Goal: Check status: Check status

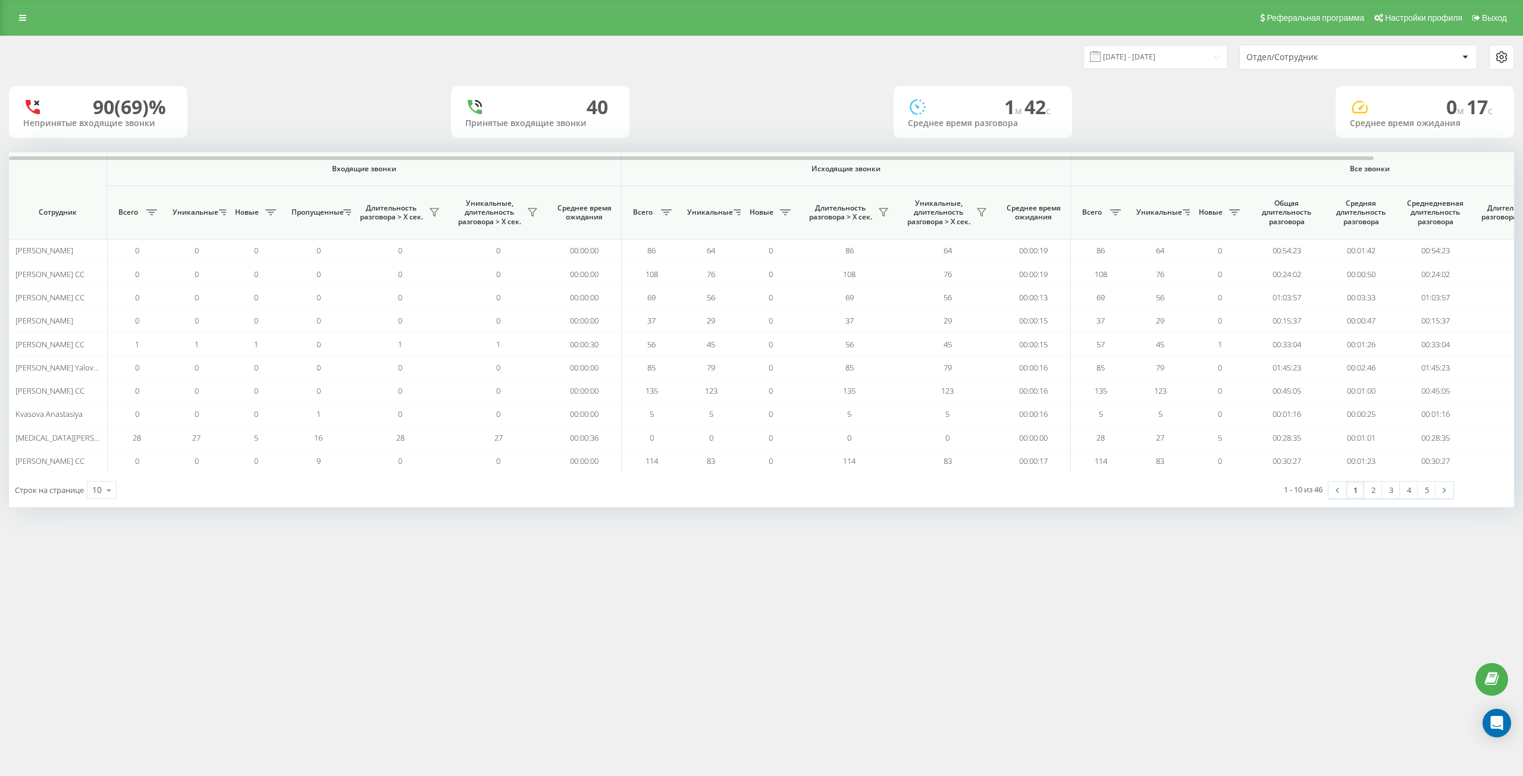
drag, startPoint x: 1157, startPoint y: 71, endPoint x: 1158, endPoint y: 59, distance: 12.0
click at [1158, 67] on div "[DATE] - [DATE] Отдел/Сотрудник" at bounding box center [762, 57] width 1522 height 42
click at [1158, 59] on input "[DATE] - [DATE]" at bounding box center [1155, 56] width 144 height 23
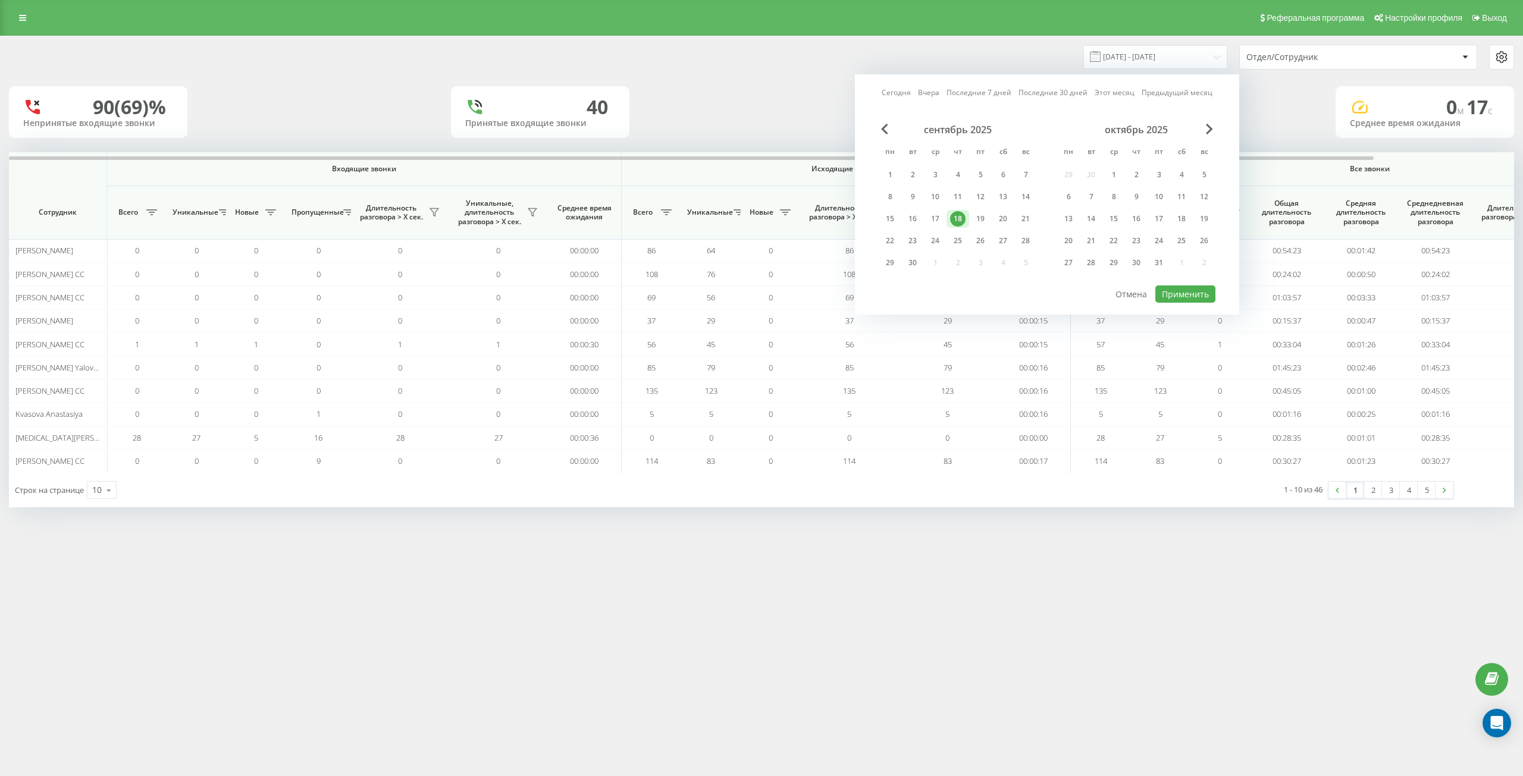
click at [889, 89] on link "Сегодня" at bounding box center [896, 92] width 29 height 11
click at [1198, 284] on div "сентябрь 2025 пн вт ср чт пт сб вс 1 2 3 4 5 6 7 8 9 10 11 12 13 14 15 16 17 18…" at bounding box center [1047, 204] width 337 height 161
click at [1198, 297] on button "Применить" at bounding box center [1185, 294] width 60 height 17
type input "[DATE] - [DATE]"
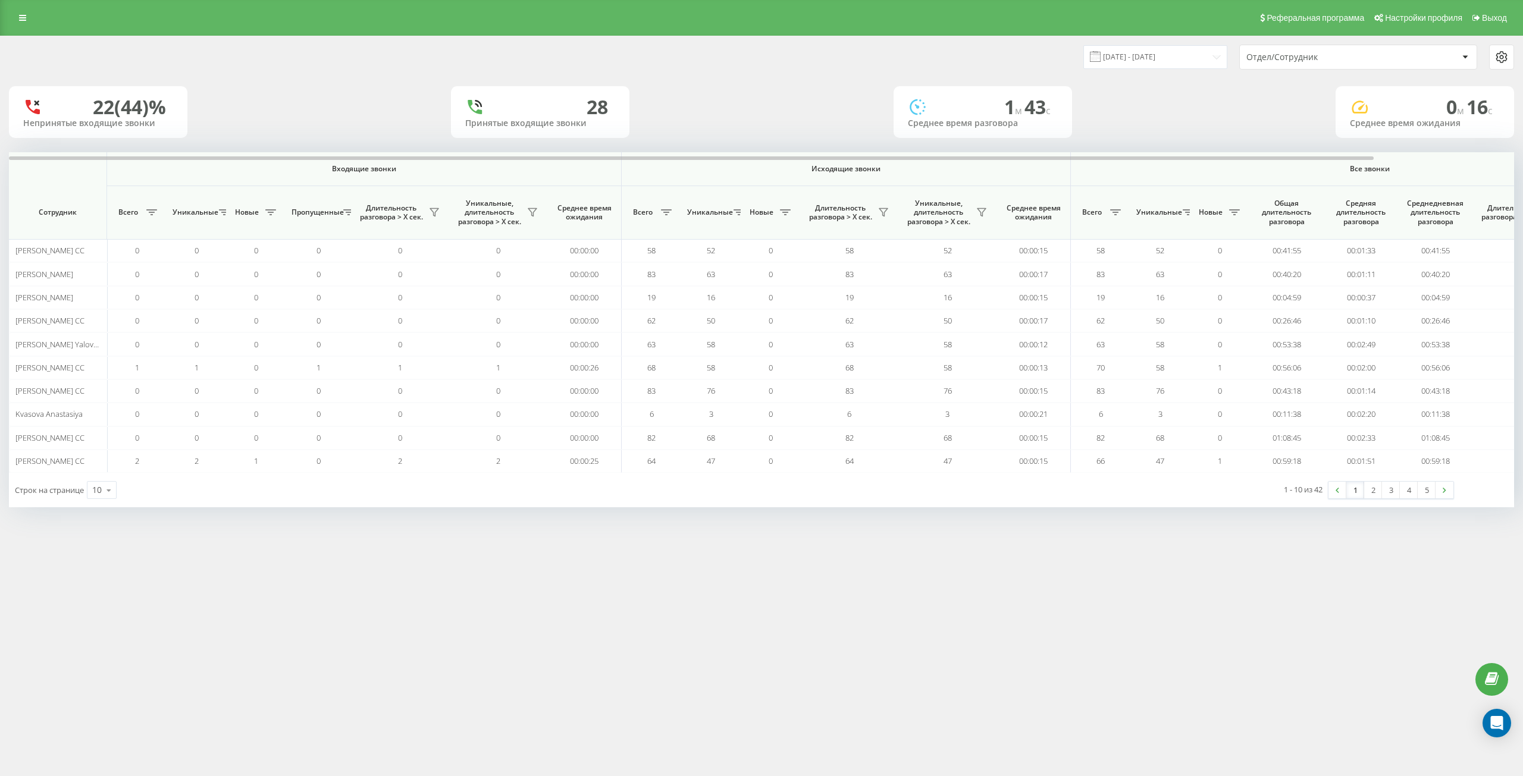
click at [1304, 64] on div "Отдел/Сотрудник" at bounding box center [1358, 57] width 237 height 24
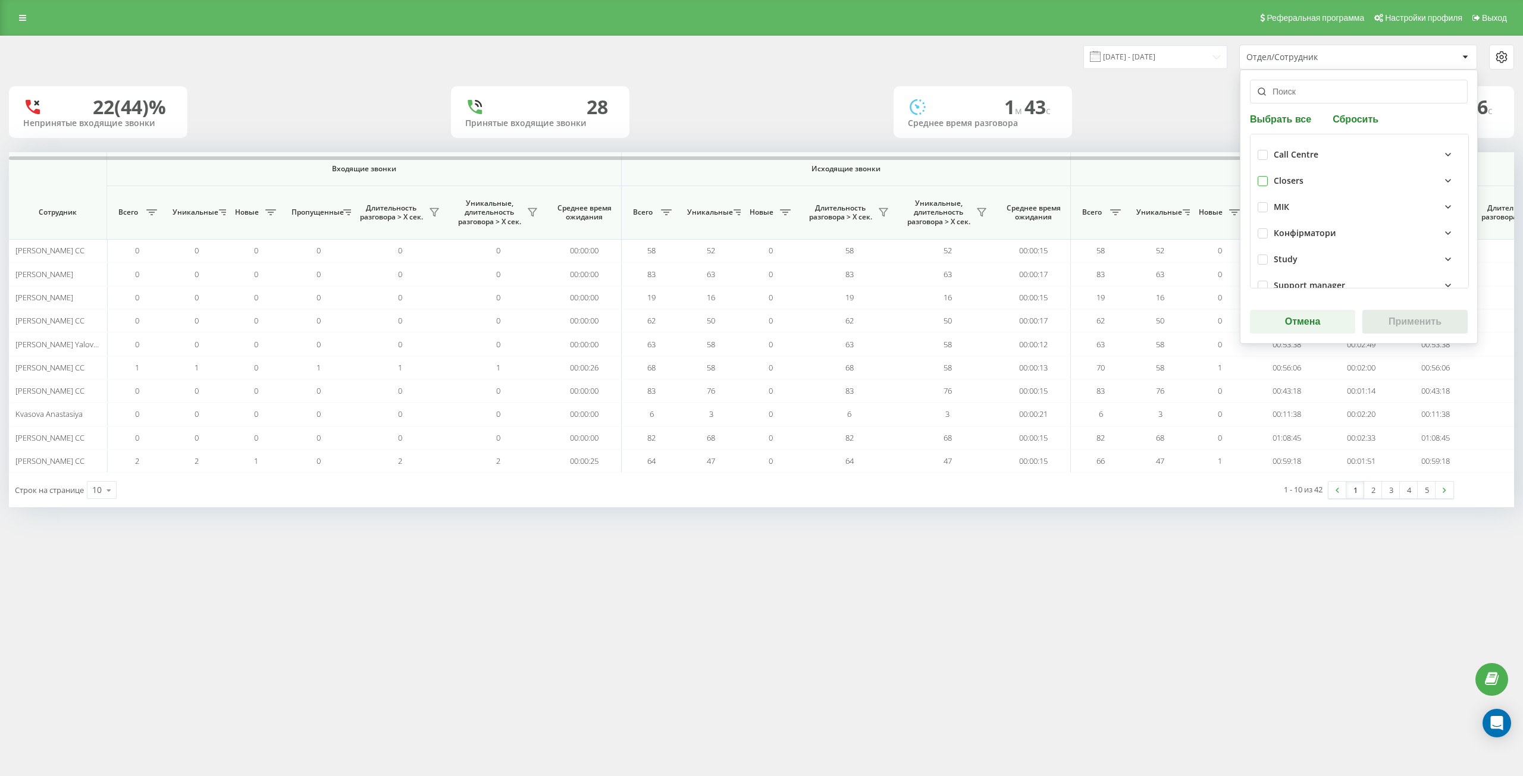
click at [1265, 176] on label at bounding box center [1263, 176] width 10 height 0
click at [1284, 178] on div "Closers" at bounding box center [1289, 181] width 30 height 10
click at [1261, 176] on label at bounding box center [1263, 176] width 10 height 0
checkbox input "false"
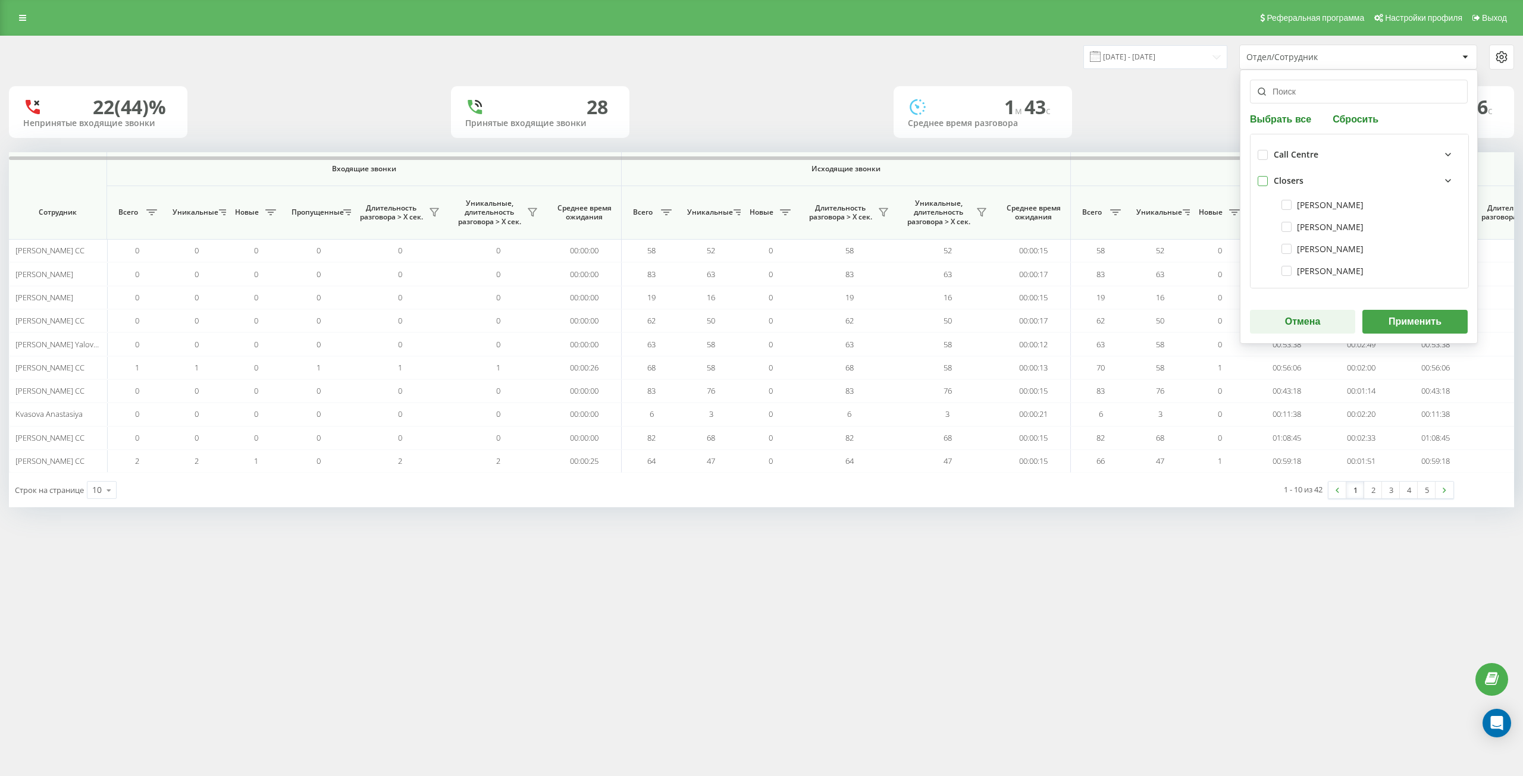
checkbox input "false"
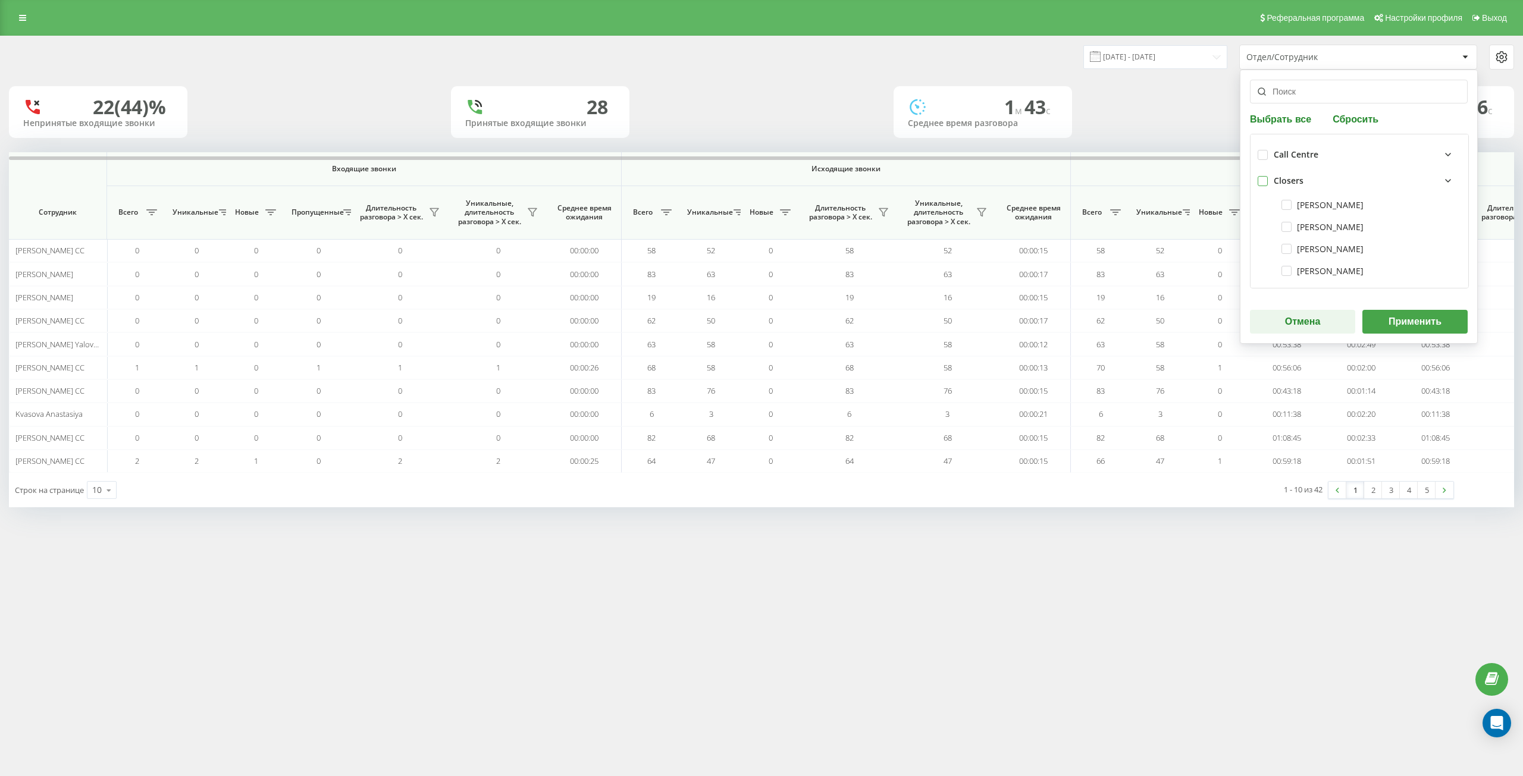
checkbox input "false"
click at [1287, 231] on div "[PERSON_NAME]" at bounding box center [1359, 227] width 203 height 22
click at [1286, 222] on label "[PERSON_NAME]" at bounding box center [1322, 227] width 82 height 10
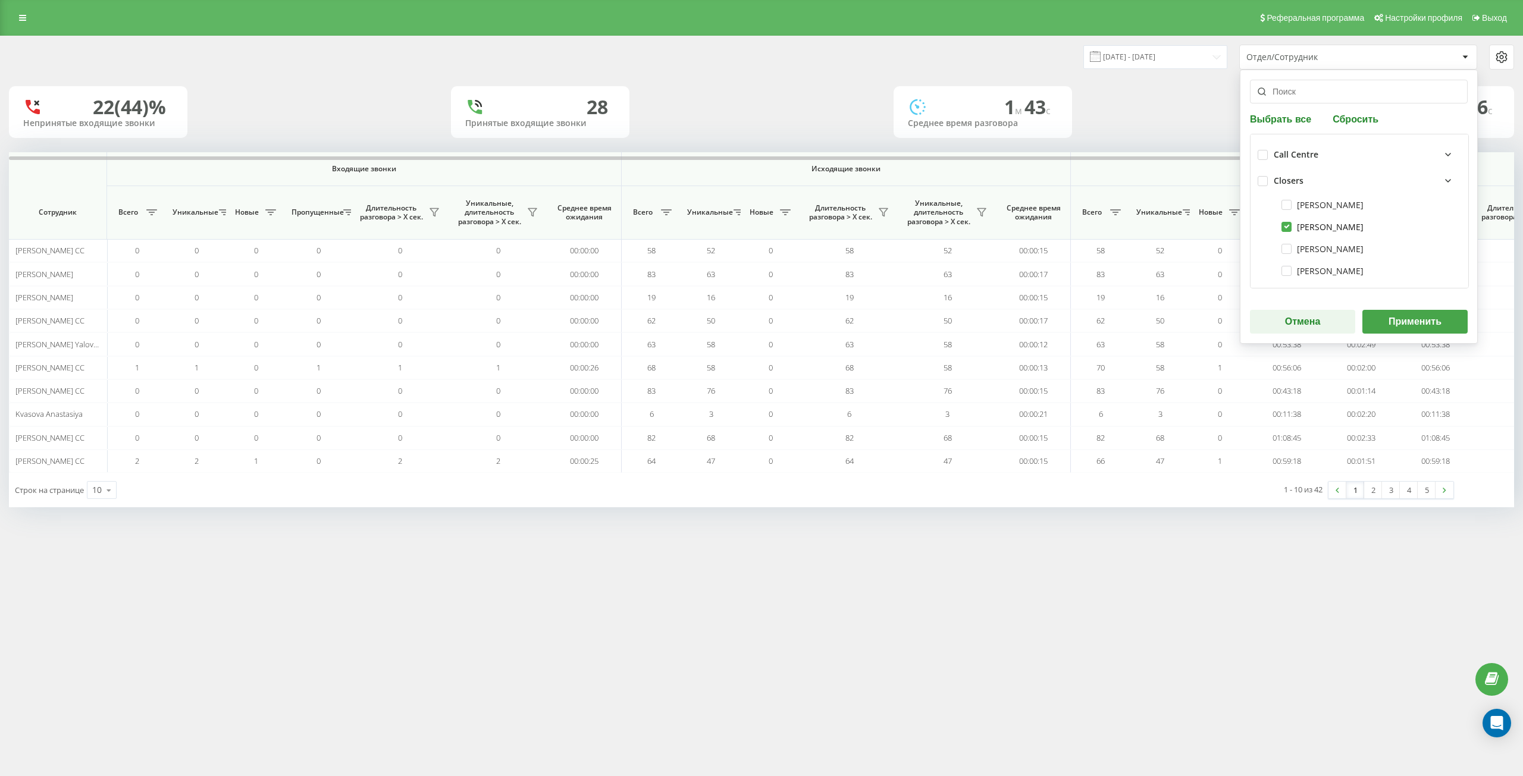
click at [1289, 230] on label "[PERSON_NAME]" at bounding box center [1322, 227] width 82 height 10
checkbox input "false"
click at [1288, 254] on div "[PERSON_NAME]" at bounding box center [1359, 249] width 203 height 22
click at [1284, 249] on label "[PERSON_NAME]" at bounding box center [1322, 249] width 82 height 10
checkbox input "true"
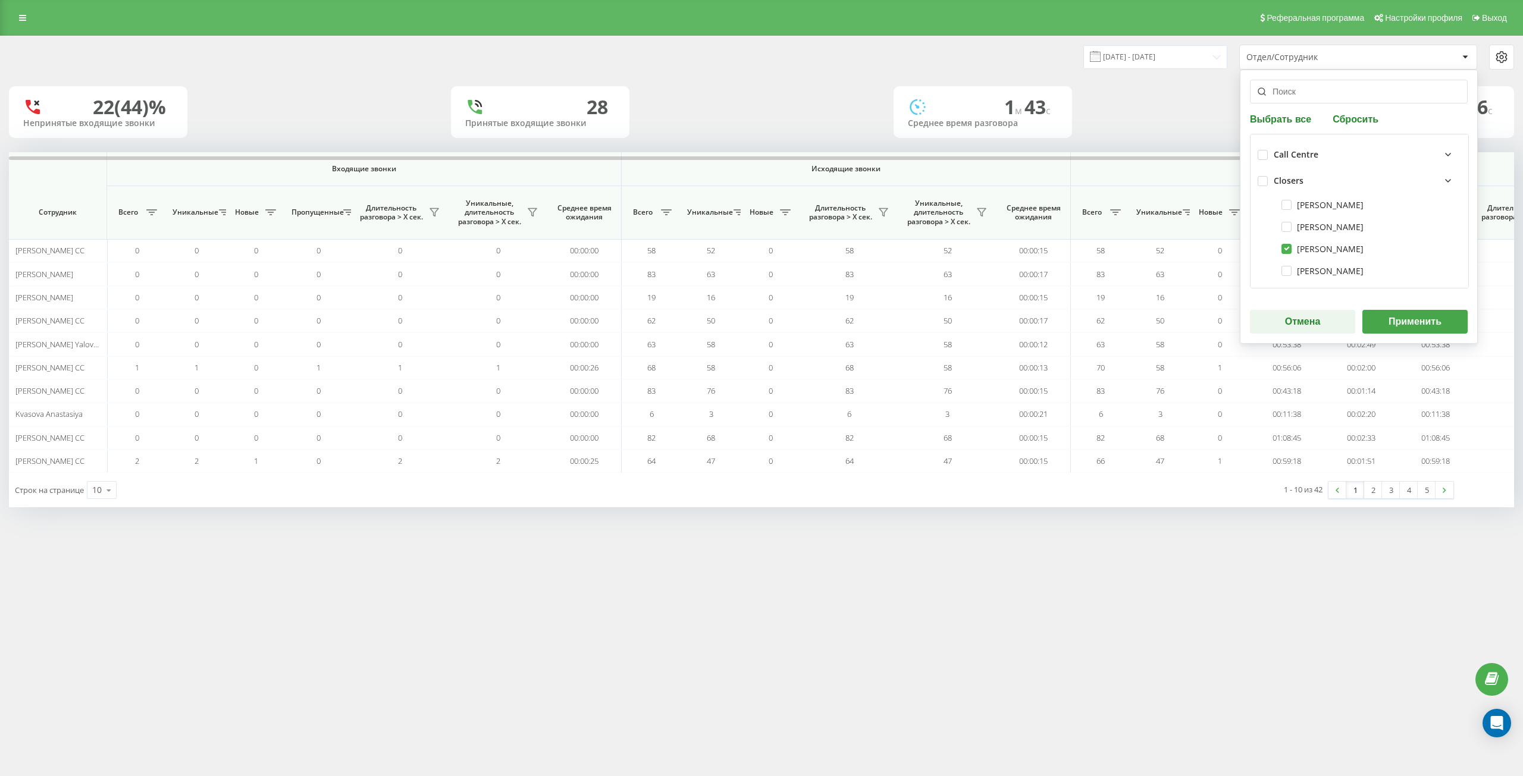
click at [1430, 325] on button "Применить" at bounding box center [1414, 322] width 105 height 24
